Goal: Go to known website: Access a specific website the user already knows

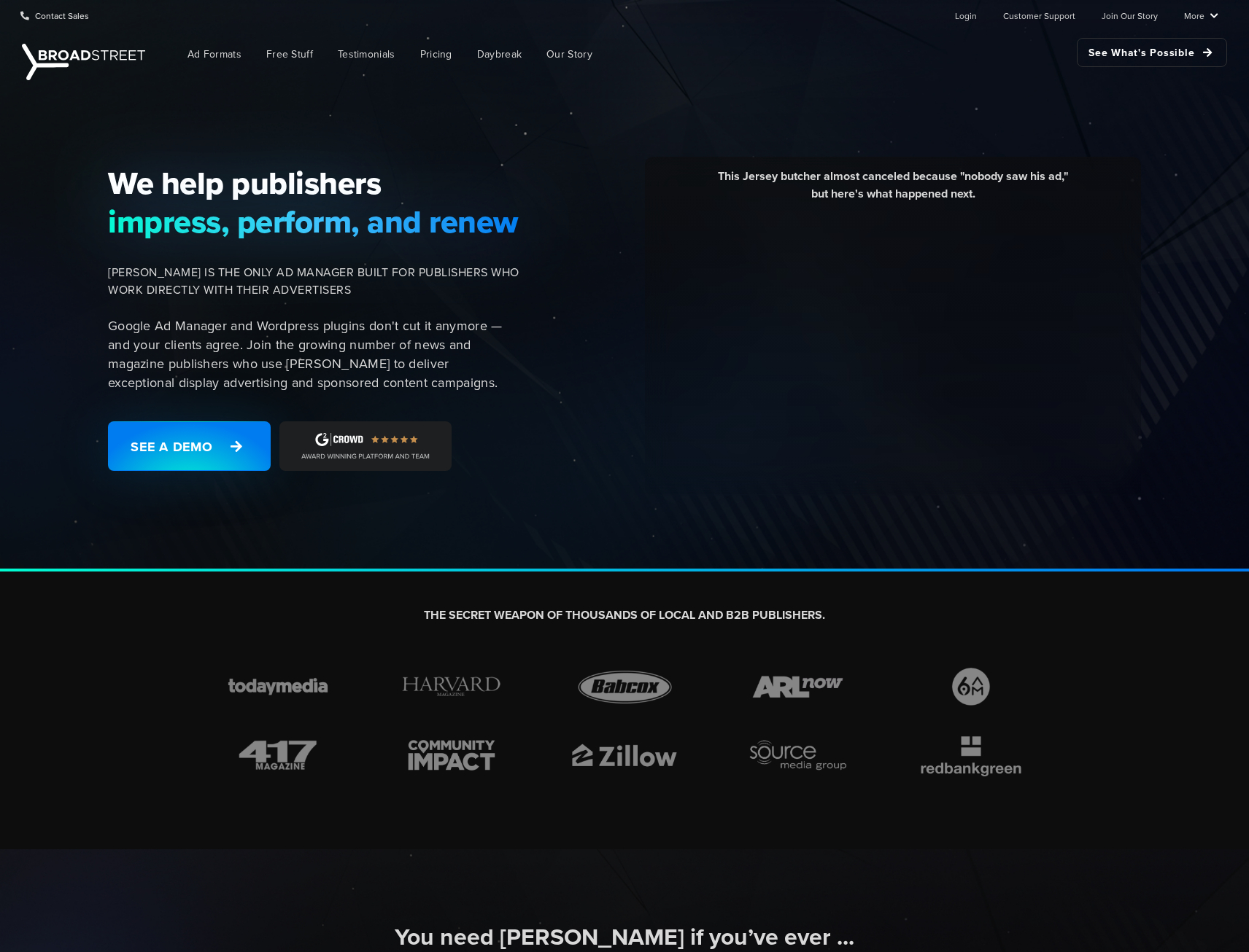
click at [954, 16] on ul "Login Customer Support Join Our Story More Resources Blog Partners Case Studies…" at bounding box center [1075, 16] width 287 height 29
click at [965, 19] on link "Login" at bounding box center [965, 16] width 22 height 29
click at [965, 10] on link "Login" at bounding box center [965, 16] width 22 height 29
